Goal: Task Accomplishment & Management: Manage account settings

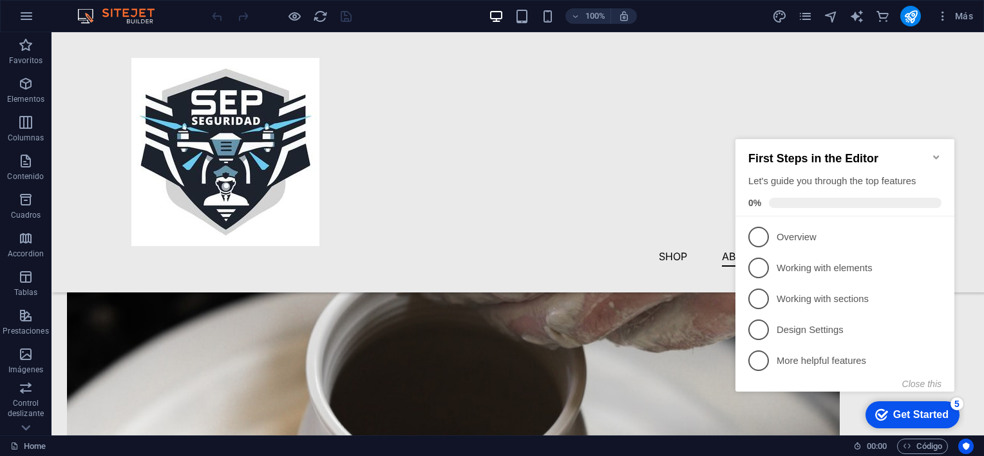
scroll to position [1373, 0]
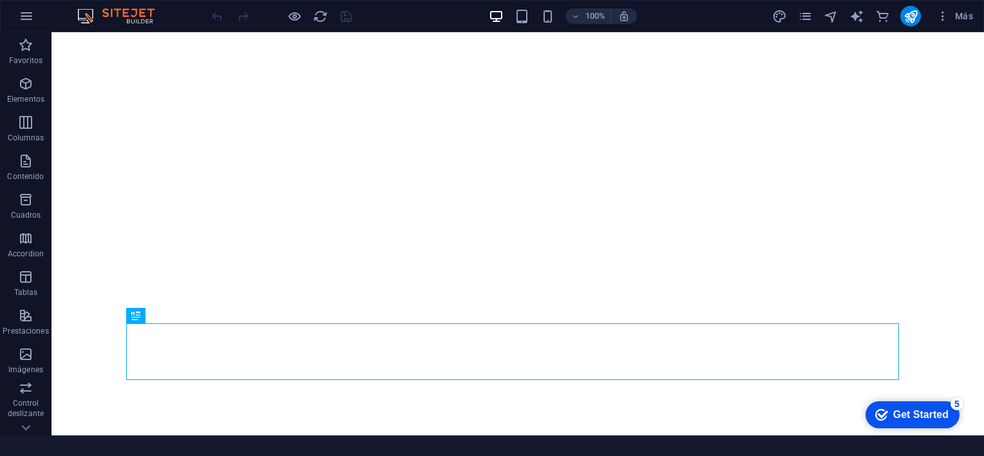
click at [915, 412] on div "Get Started" at bounding box center [920, 415] width 55 height 12
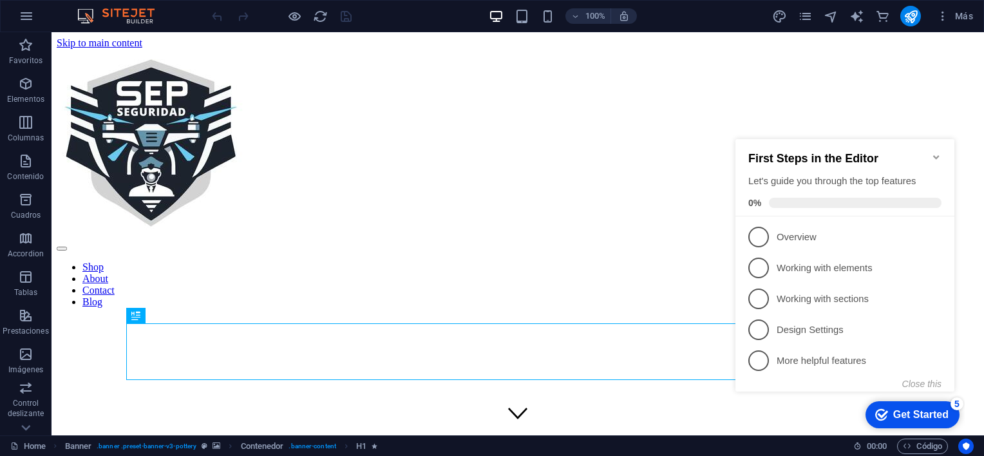
click at [915, 420] on div "Get Started" at bounding box center [920, 415] width 55 height 12
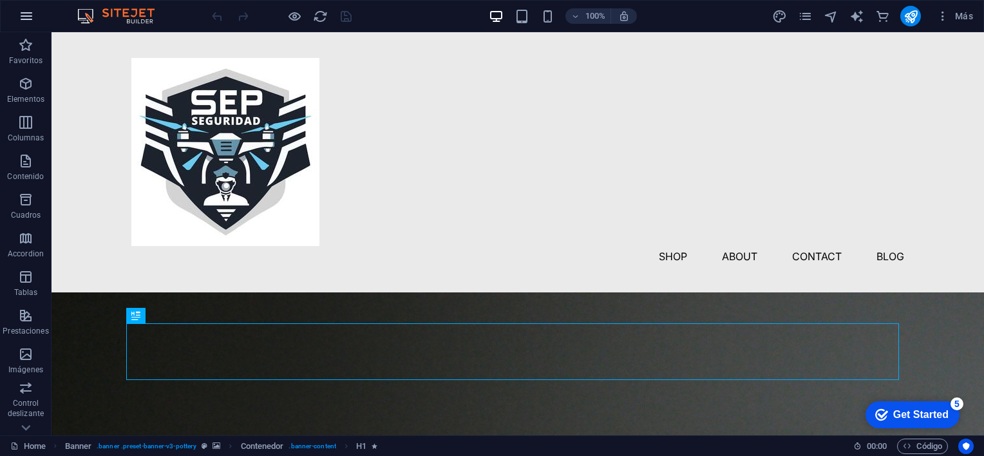
click at [31, 18] on icon "button" at bounding box center [26, 15] width 15 height 15
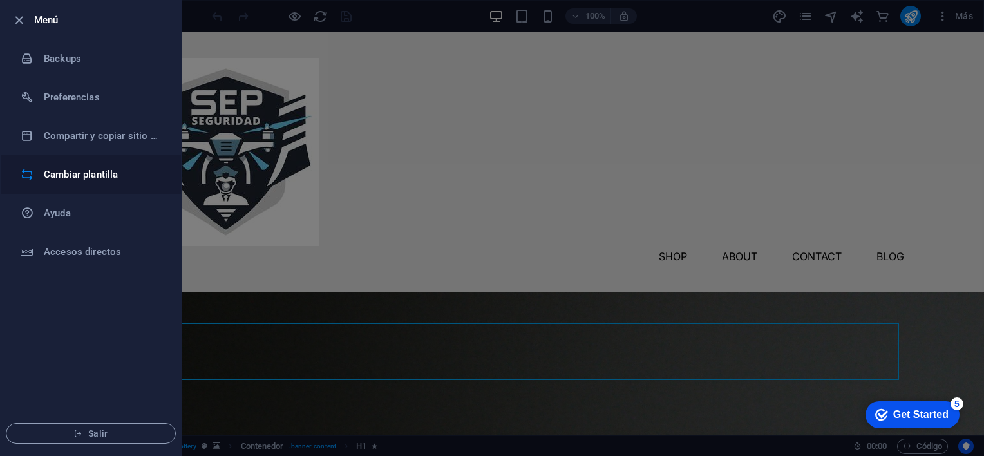
click at [0, 0] on h6 "Cambiar plantilla" at bounding box center [0, 0] width 0 height 0
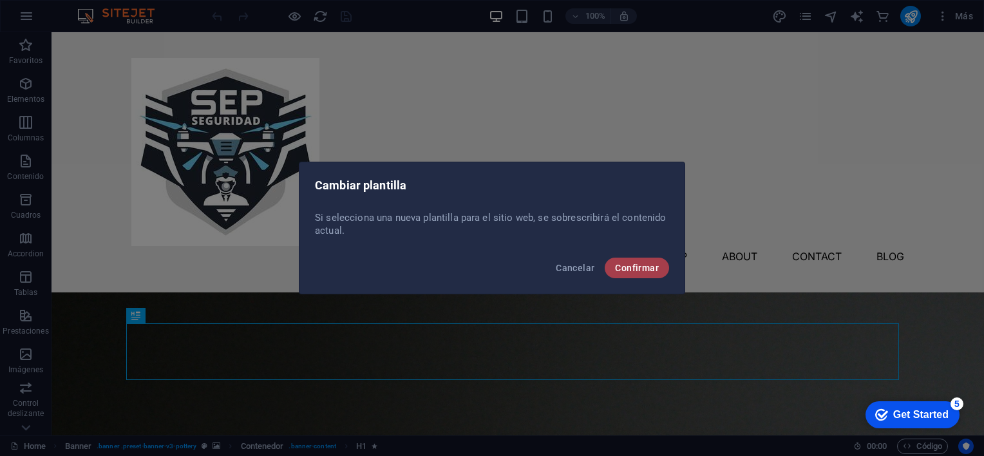
click at [644, 267] on span "Confirmar" at bounding box center [637, 268] width 44 height 10
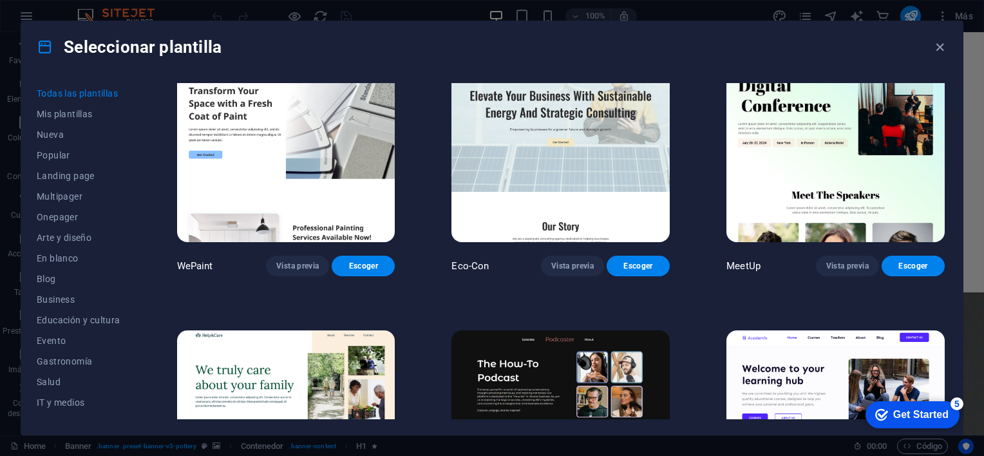
scroll to position [199, 0]
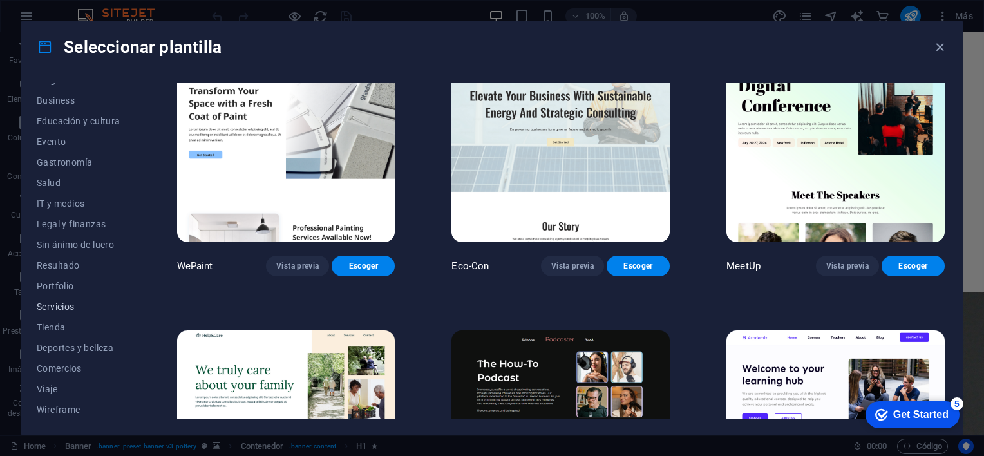
click at [70, 306] on span "Servicios" at bounding box center [79, 306] width 84 height 10
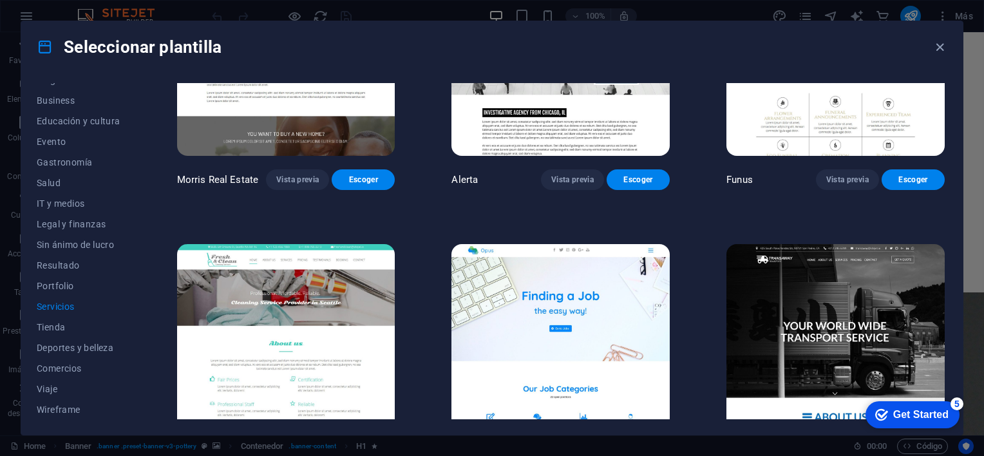
scroll to position [1545, 0]
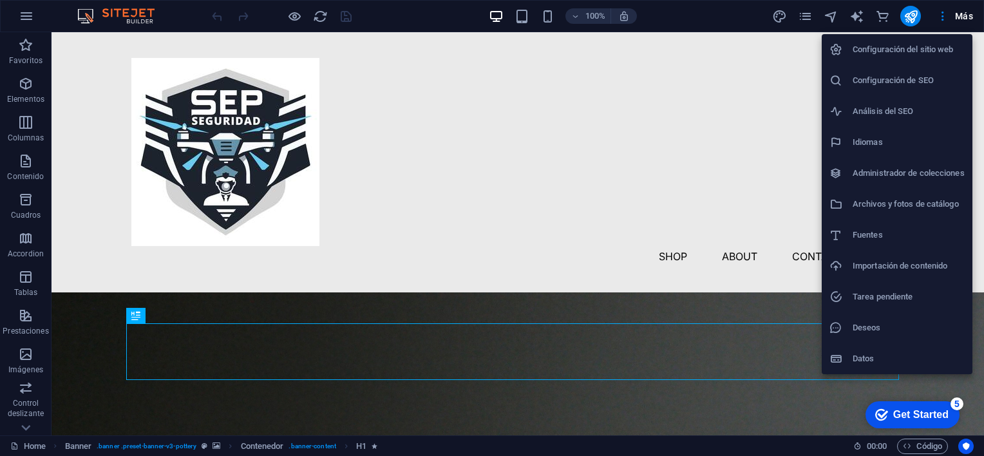
click at [23, 18] on div at bounding box center [492, 228] width 984 height 456
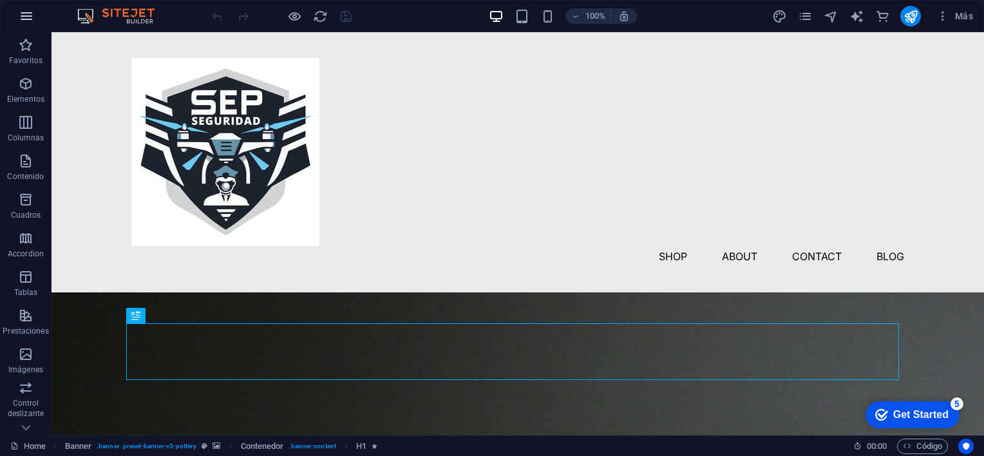
click at [25, 17] on icon "button" at bounding box center [26, 15] width 15 height 15
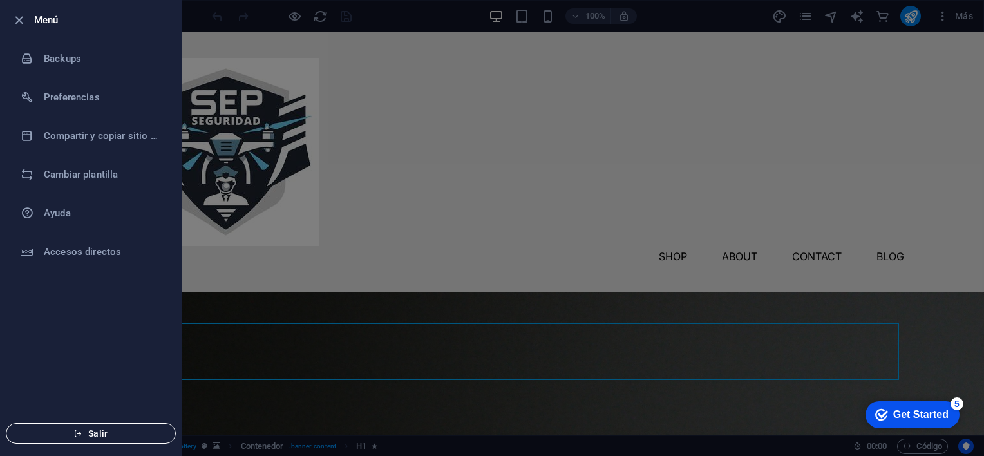
click at [124, 435] on span "Salir" at bounding box center [91, 433] width 148 height 10
